Goal: Check status

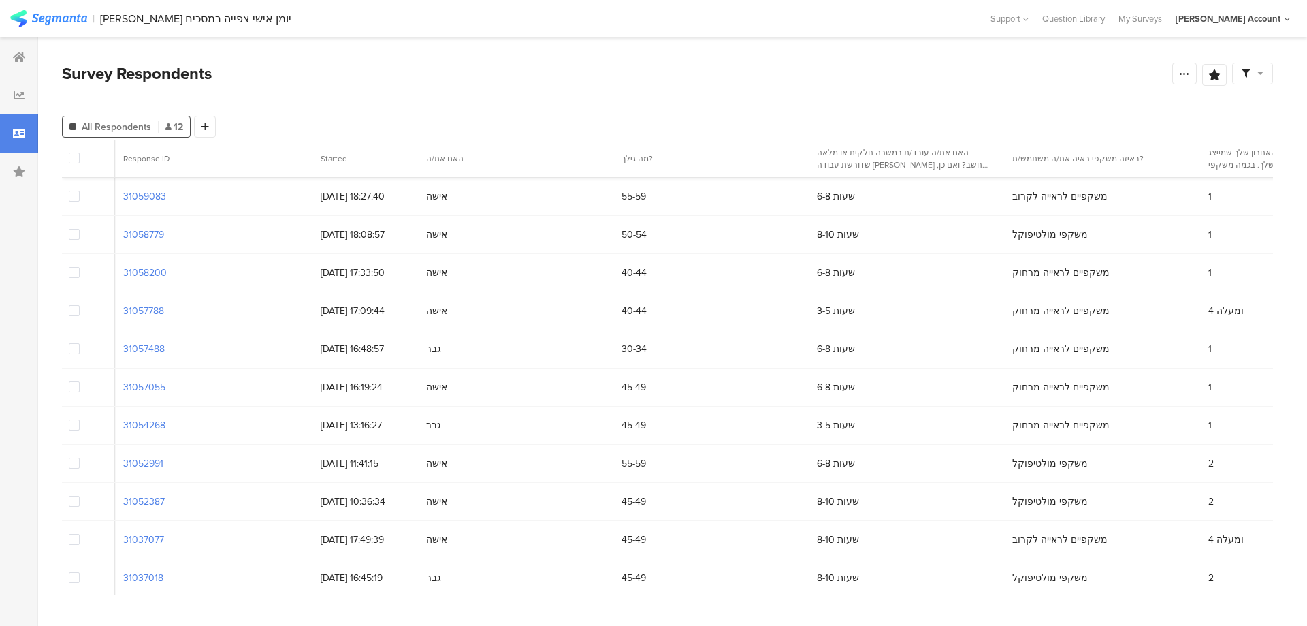
scroll to position [64, 6496]
